Goal: Transaction & Acquisition: Purchase product/service

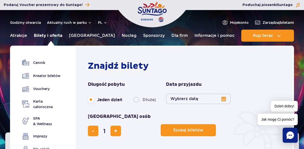
click at [43, 33] on link "Bilety i oferta" at bounding box center [48, 36] width 28 height 12
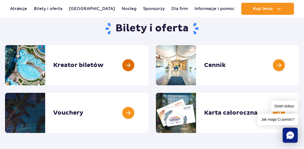
scroll to position [75, 0]
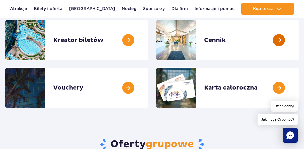
click at [299, 38] on link at bounding box center [299, 40] width 0 height 40
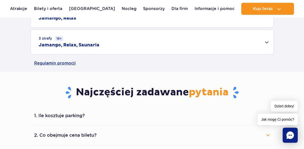
scroll to position [251, 0]
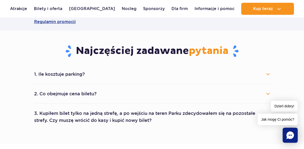
click at [158, 76] on button "1. Ile kosztuje parking?" at bounding box center [152, 74] width 236 height 11
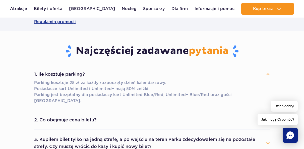
click at [158, 70] on button "1. Ile kosztuje parking?" at bounding box center [152, 74] width 236 height 11
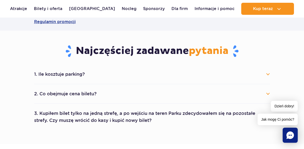
scroll to position [276, 0]
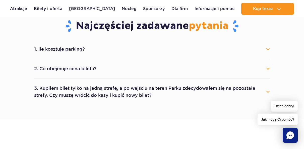
click at [164, 88] on button "3. Kupiłem bilet tylko na jedną strefę, a po wejściu na teren Parku zdecydowałe…" at bounding box center [152, 92] width 236 height 18
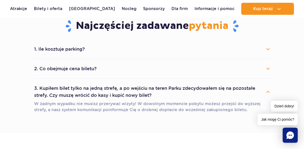
scroll to position [302, 0]
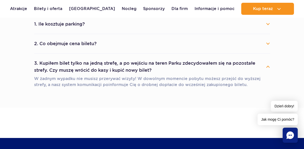
click at [173, 76] on button "3. Kupiłem bilet tylko na jedną strefę, a po wejściu na teren Parku zdecydowałe…" at bounding box center [152, 67] width 236 height 18
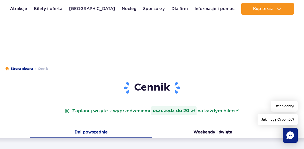
scroll to position [0, 0]
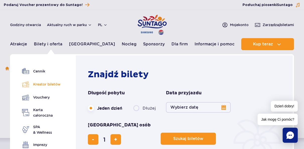
click at [50, 84] on link "Kreator biletów" at bounding box center [42, 84] width 41 height 7
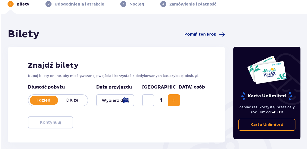
scroll to position [50, 0]
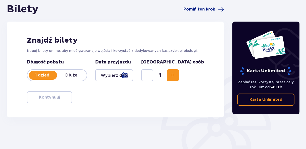
click at [133, 78] on div at bounding box center [114, 75] width 38 height 12
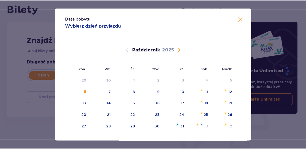
scroll to position [25, 0]
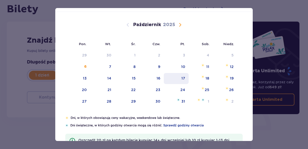
click at [181, 78] on div "17" at bounding box center [176, 78] width 25 height 11
type input "17.10.25"
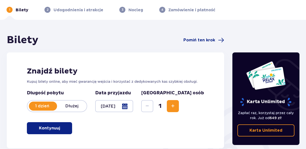
scroll to position [25, 0]
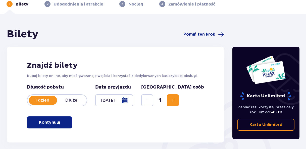
click at [176, 100] on span "Zwiększ" at bounding box center [173, 100] width 6 height 6
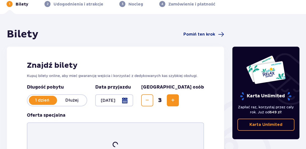
click at [176, 100] on span "Zwiększ" at bounding box center [173, 100] width 6 height 6
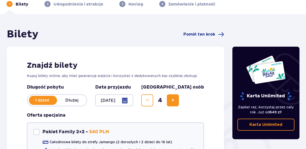
click at [176, 100] on span "Zwiększ" at bounding box center [173, 100] width 6 height 6
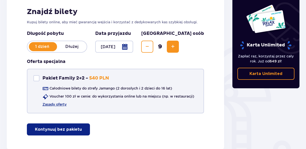
scroll to position [110, 0]
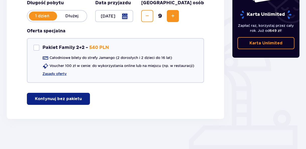
click at [67, 102] on p "Kontynuuj bez pakietu" at bounding box center [58, 99] width 47 height 6
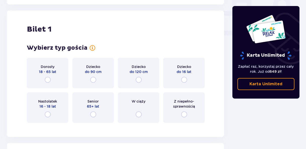
scroll to position [229, 0]
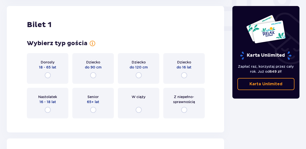
click at [47, 77] on input "radio" at bounding box center [48, 75] width 6 height 6
radio input "true"
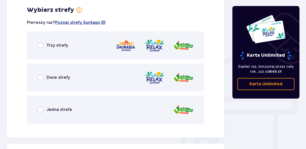
scroll to position [351, 0]
click at [40, 44] on input "radio" at bounding box center [40, 45] width 6 height 6
radio input "true"
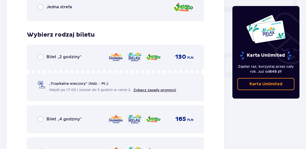
scroll to position [479, 0]
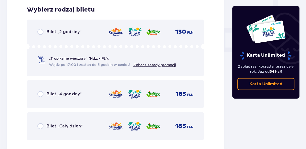
click at [41, 94] on input "radio" at bounding box center [40, 94] width 6 height 6
radio input "true"
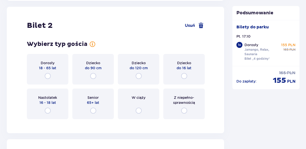
scroll to position [633, 0]
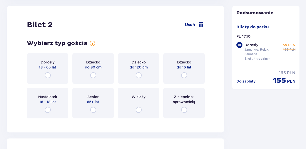
click at [184, 75] on input "radio" at bounding box center [184, 75] width 6 height 6
radio input "true"
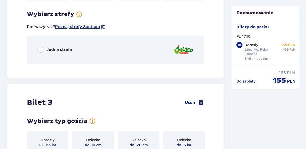
scroll to position [756, 0]
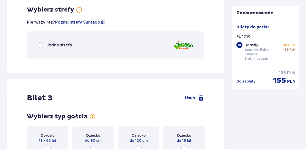
click at [150, 51] on div "Jedna strefa" at bounding box center [115, 45] width 177 height 28
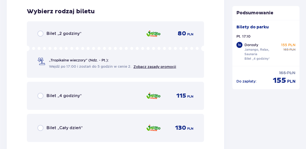
scroll to position [819, 0]
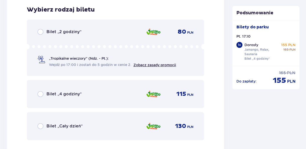
click at [113, 94] on div "Bilet „4 godziny” 115 PLN" at bounding box center [115, 94] width 156 height 11
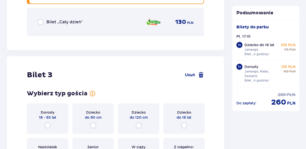
scroll to position [949, 0]
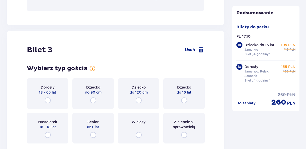
click at [184, 99] on input "radio" at bounding box center [184, 100] width 6 height 6
radio input "true"
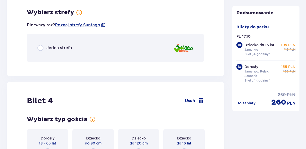
scroll to position [1097, 0]
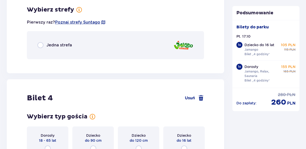
click at [138, 47] on div "Jedna strefa" at bounding box center [115, 45] width 177 height 28
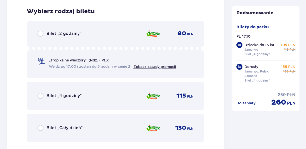
scroll to position [1160, 0]
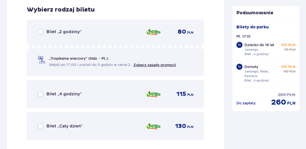
click at [116, 96] on div "Bilet „4 godziny” 115 PLN" at bounding box center [115, 94] width 156 height 11
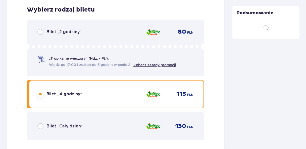
scroll to position [1310, 0]
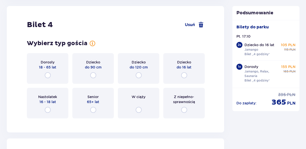
click at [184, 76] on input "radio" at bounding box center [184, 75] width 6 height 6
radio input "true"
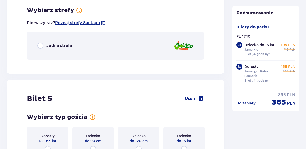
scroll to position [1437, 0]
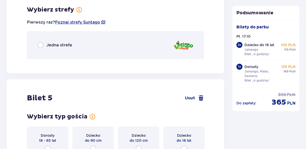
click at [145, 47] on div "Jedna strefa" at bounding box center [115, 45] width 177 height 28
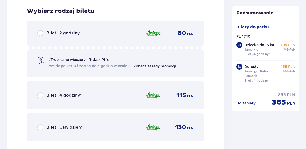
scroll to position [1500, 0]
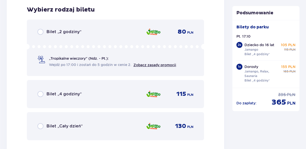
click at [120, 93] on div "Bilet „4 godziny” 115 PLN" at bounding box center [115, 94] width 156 height 11
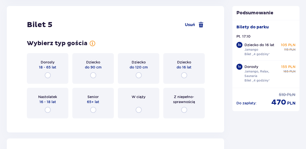
scroll to position [1680, 0]
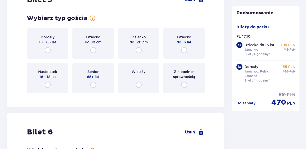
click at [185, 44] on span "do 16 lat" at bounding box center [184, 42] width 15 height 5
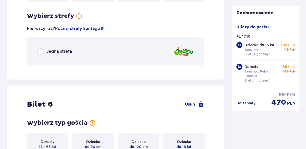
scroll to position [1777, 0]
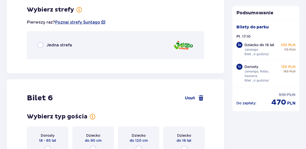
click at [122, 46] on div "Jedna strefa" at bounding box center [115, 45] width 177 height 28
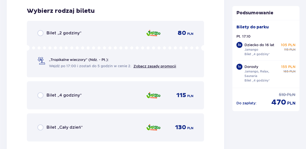
scroll to position [1841, 0]
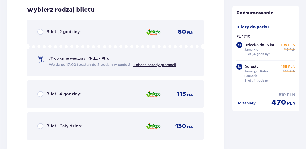
click at [112, 95] on div "Bilet „4 godziny” 115 PLN" at bounding box center [115, 94] width 156 height 11
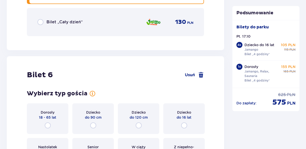
scroll to position [1970, 0]
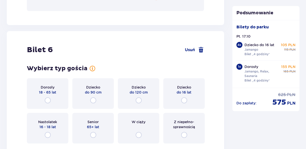
click at [188, 96] on div "Dziecko do 16 lat" at bounding box center [183, 93] width 41 height 31
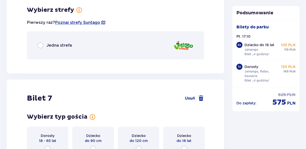
scroll to position [2118, 0]
click at [113, 48] on div "Jedna strefa" at bounding box center [115, 45] width 177 height 28
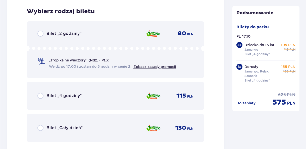
scroll to position [2181, 0]
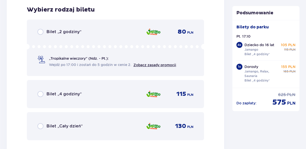
click at [118, 92] on div "Bilet „4 godziny” 115 PLN" at bounding box center [115, 94] width 156 height 11
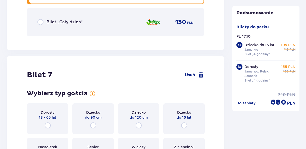
scroll to position [2311, 0]
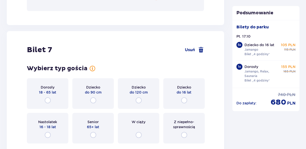
click at [184, 100] on input "radio" at bounding box center [184, 100] width 6 height 6
radio input "true"
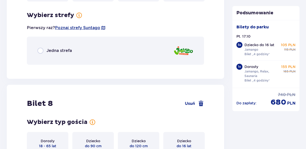
scroll to position [2458, 0]
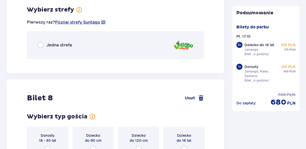
click at [105, 47] on div "Jedna strefa" at bounding box center [115, 45] width 177 height 28
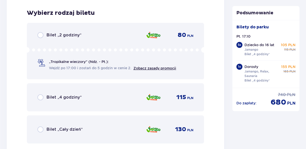
scroll to position [2522, 0]
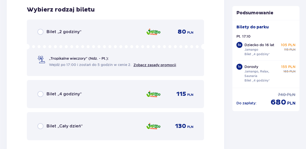
click at [100, 92] on div "Bilet „4 godziny” 115 PLN" at bounding box center [115, 94] width 156 height 11
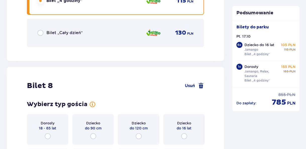
scroll to position [2676, 0]
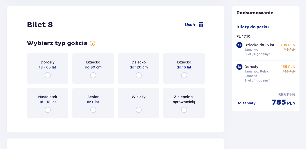
click at [181, 75] on input "radio" at bounding box center [184, 75] width 6 height 6
radio input "true"
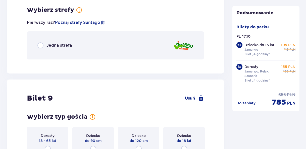
scroll to position [2799, 0]
click at [140, 44] on div "Jedna strefa" at bounding box center [115, 45] width 177 height 28
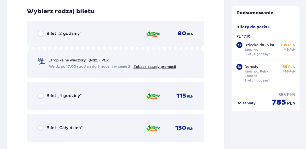
scroll to position [2862, 0]
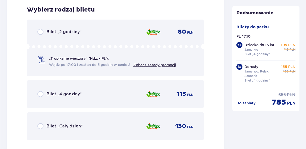
click at [87, 95] on div "Bilet „4 godziny” 115 PLN" at bounding box center [115, 94] width 156 height 11
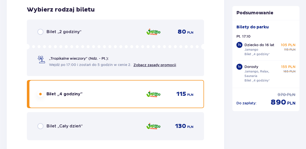
scroll to position [3017, 0]
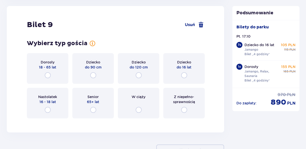
click at [138, 69] on span "do 120 cm" at bounding box center [139, 67] width 18 height 5
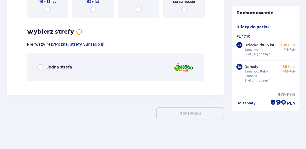
scroll to position [3118, 0]
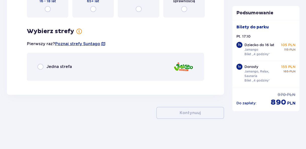
click at [120, 63] on div "Jedna strefa" at bounding box center [115, 67] width 177 height 28
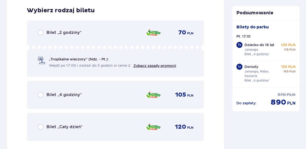
scroll to position [3203, 0]
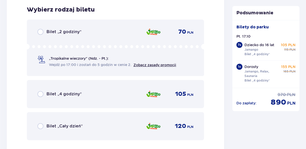
click at [123, 94] on div "Bilet „4 godziny” 105 PLN" at bounding box center [115, 94] width 156 height 11
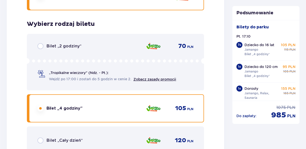
scroll to position [3188, 0]
